Goal: Task Accomplishment & Management: Complete application form

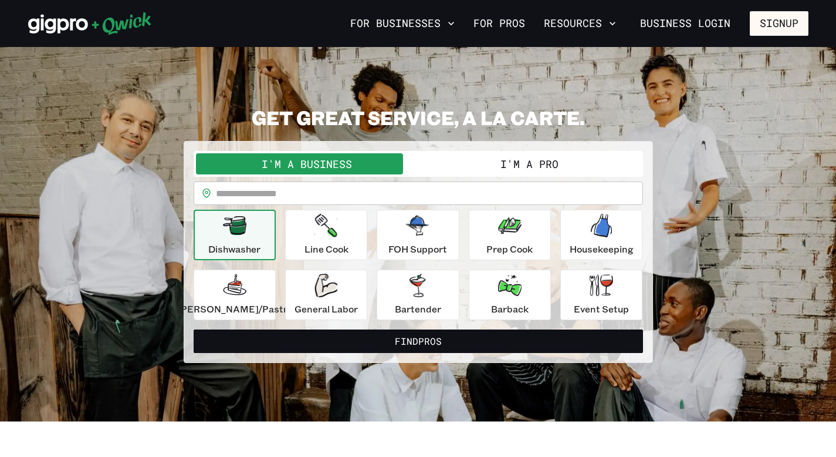
click at [475, 160] on button "I'm a Pro" at bounding box center [530, 163] width 222 height 21
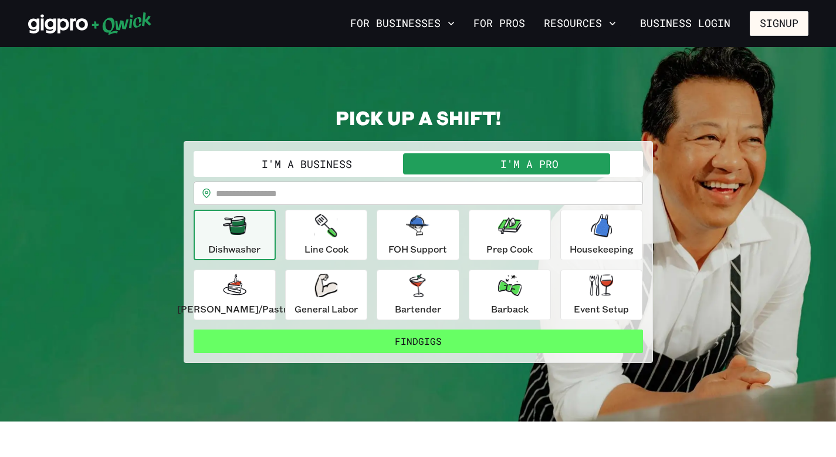
click at [423, 344] on button "Find Gigs" at bounding box center [419, 340] width 450 height 23
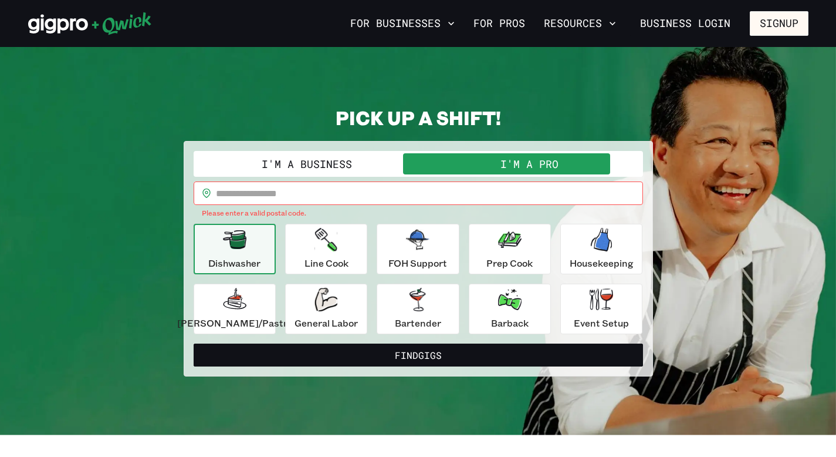
click at [357, 196] on input "text" at bounding box center [429, 192] width 427 height 23
type input "*****"
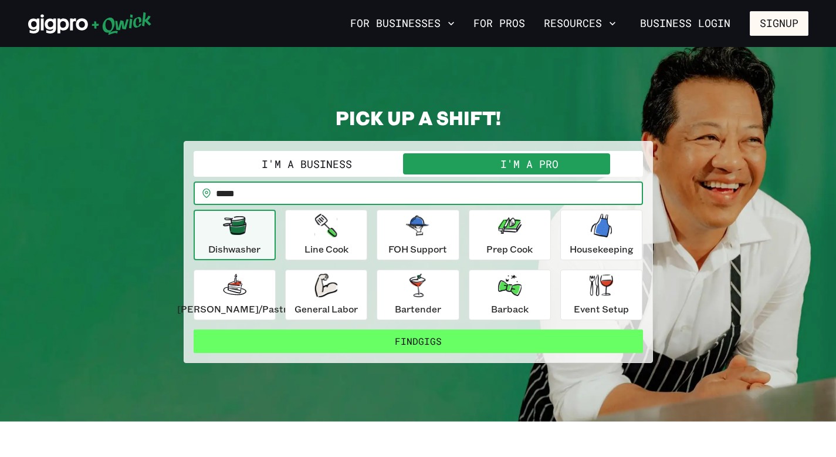
click at [358, 343] on button "Find Gigs" at bounding box center [419, 340] width 450 height 23
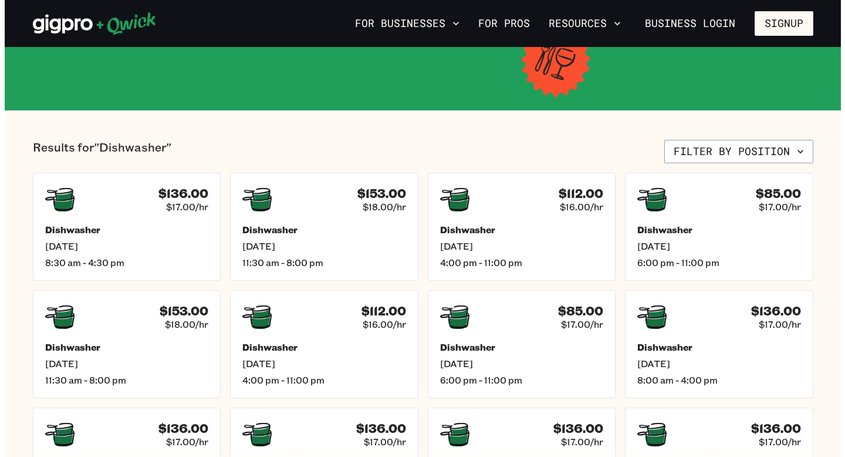
scroll to position [191, 0]
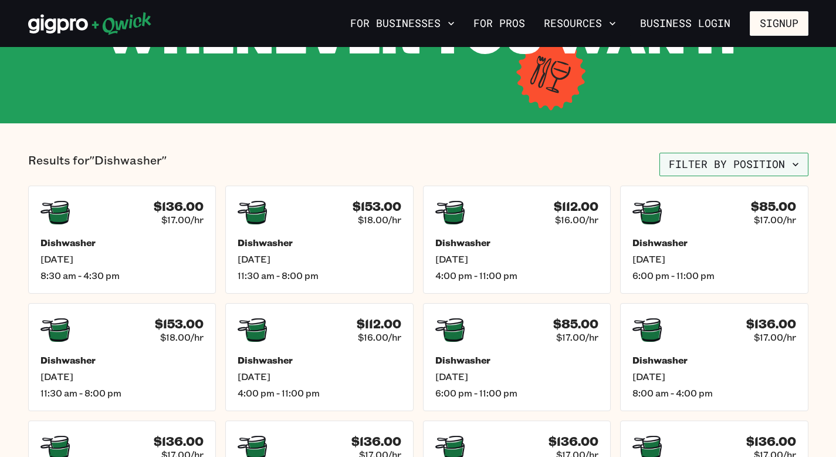
click at [714, 161] on button "Filter by position" at bounding box center [734, 164] width 149 height 23
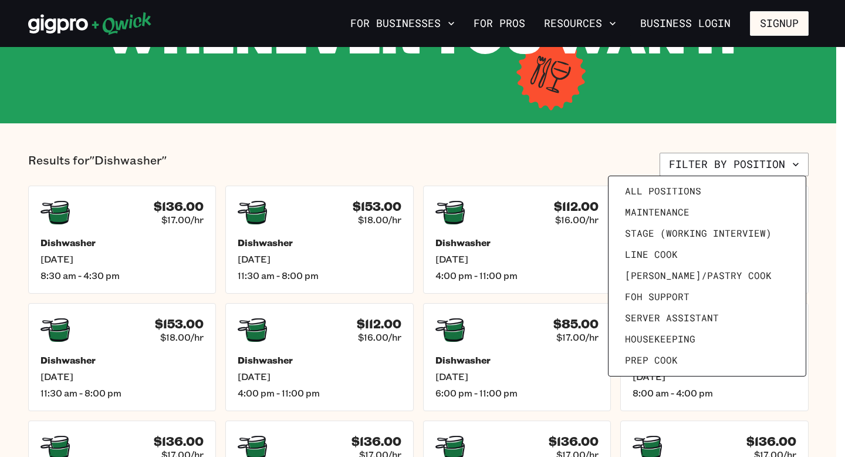
scroll to position [0, 0]
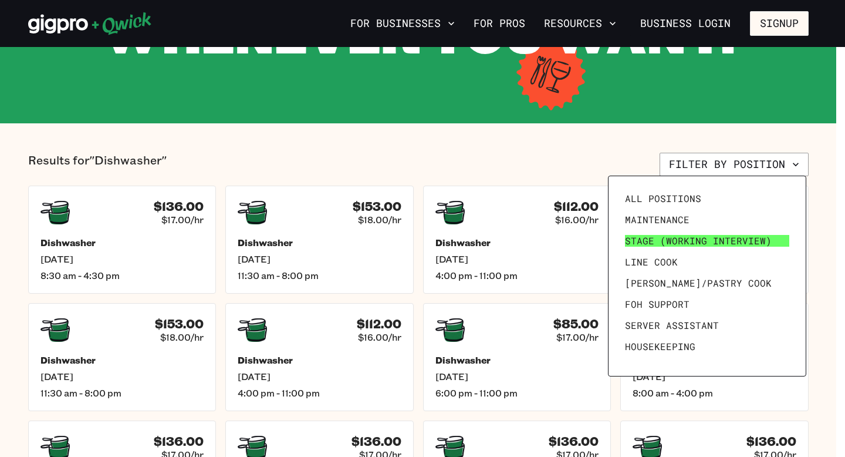
click at [760, 238] on span "Stage (working interview)" at bounding box center [698, 241] width 147 height 12
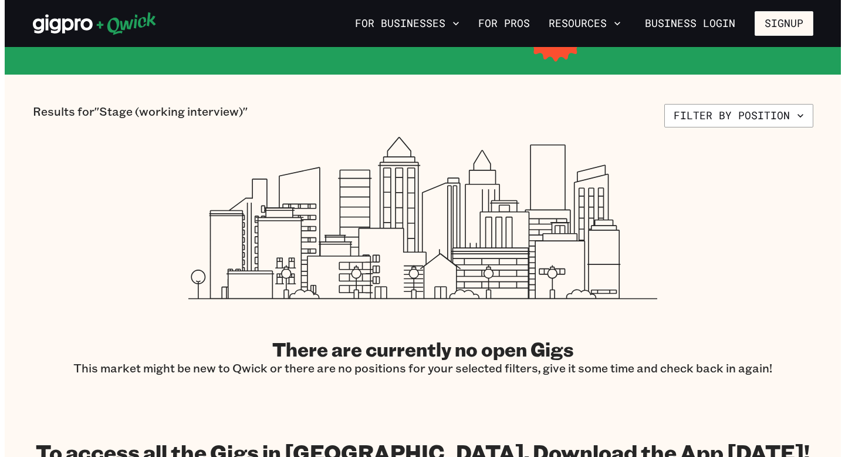
scroll to position [218, 0]
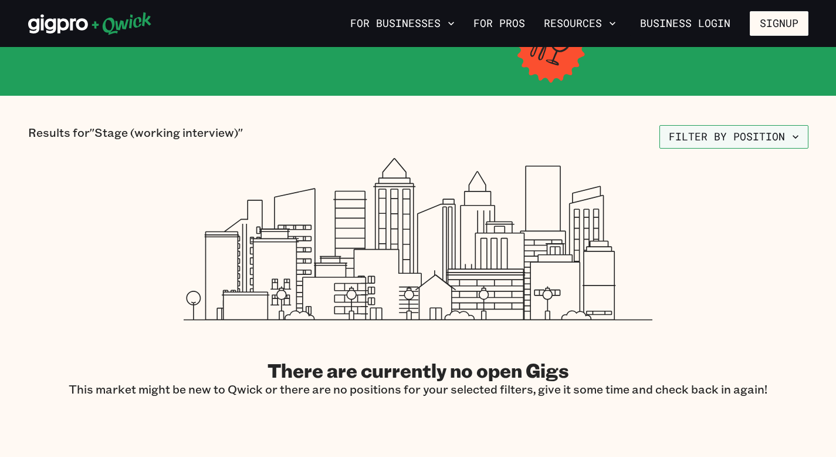
click at [759, 137] on button "Filter by position" at bounding box center [734, 136] width 149 height 23
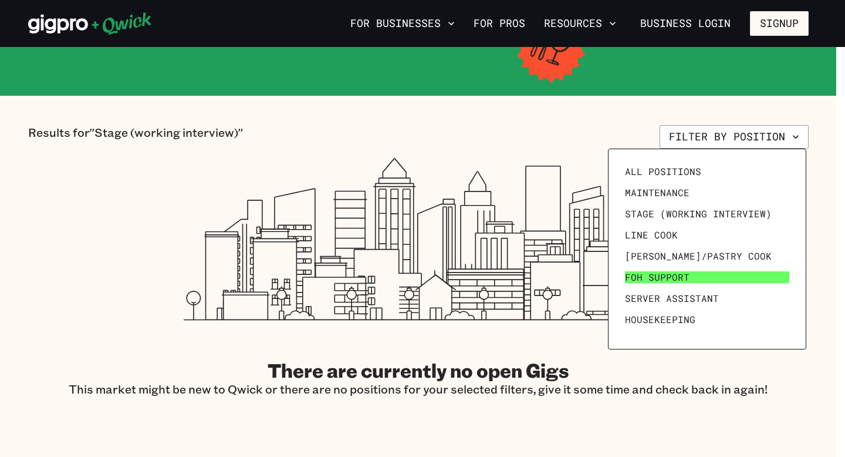
click at [711, 273] on link "FOH Support" at bounding box center [707, 277] width 174 height 21
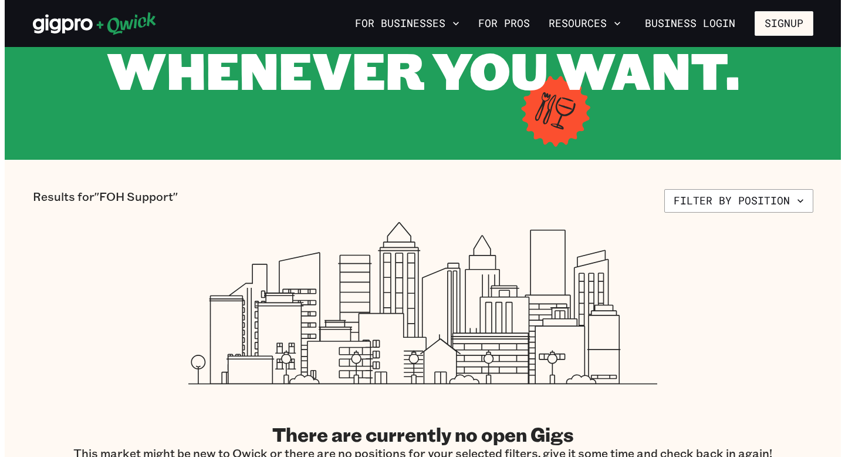
scroll to position [70, 0]
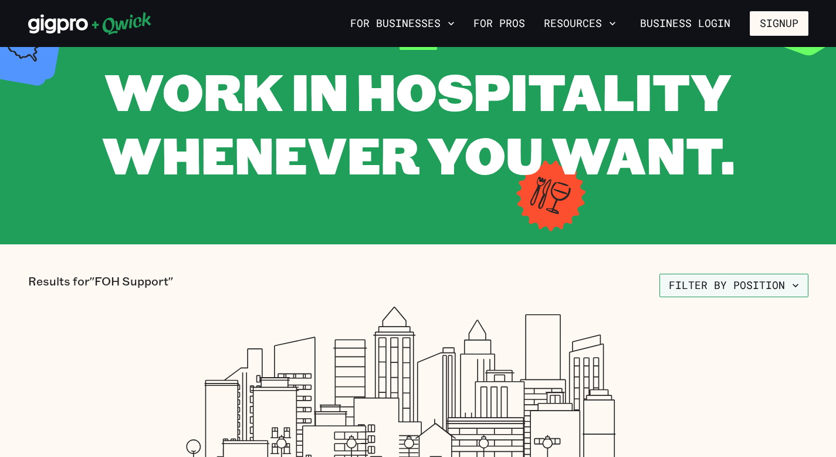
click at [733, 293] on button "Filter by position" at bounding box center [734, 285] width 149 height 23
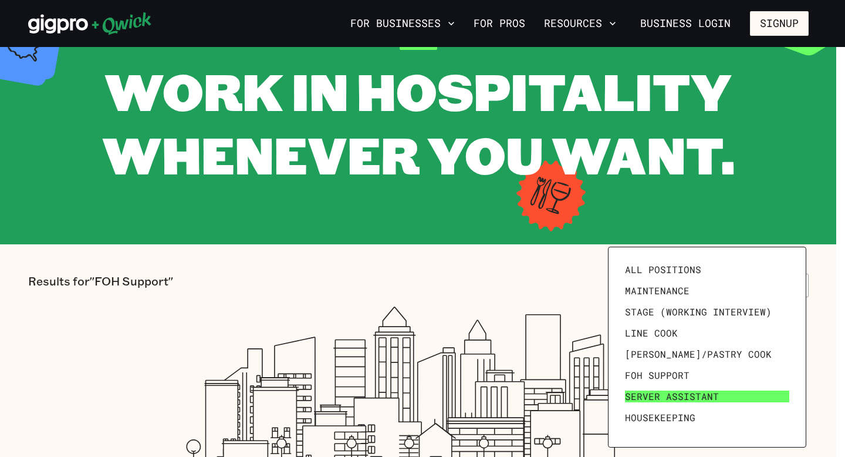
click at [709, 394] on span "Server Assistant" at bounding box center [672, 396] width 94 height 12
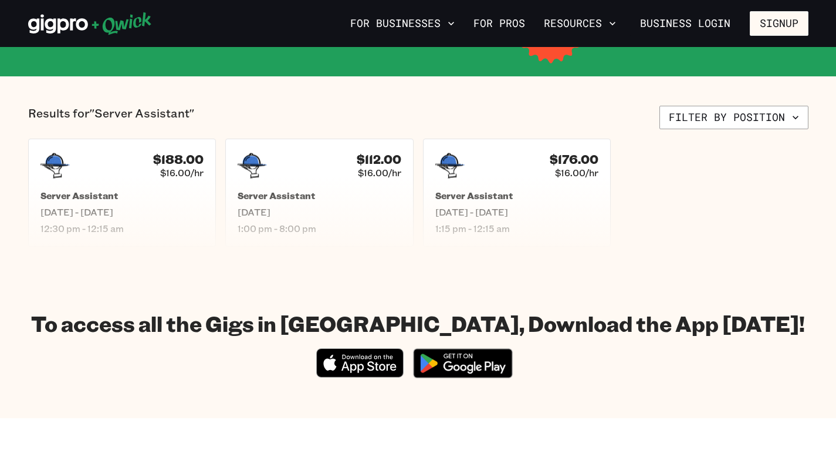
scroll to position [271, 0]
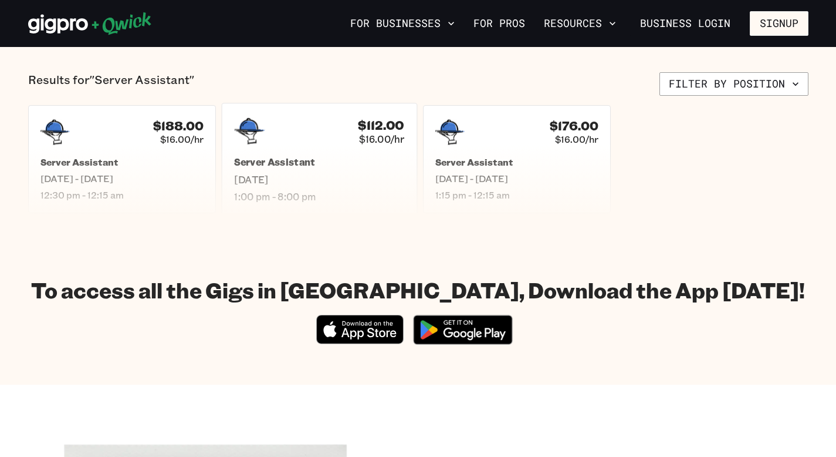
click at [348, 180] on span "[DATE]" at bounding box center [319, 179] width 170 height 12
